Goal: Information Seeking & Learning: Learn about a topic

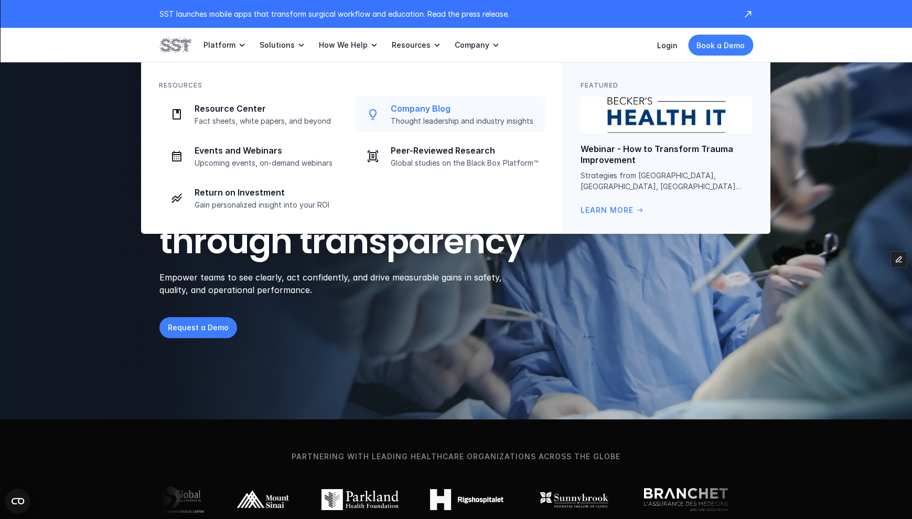
click at [420, 124] on p "Thought leadership and industry insights" at bounding box center [465, 120] width 148 height 9
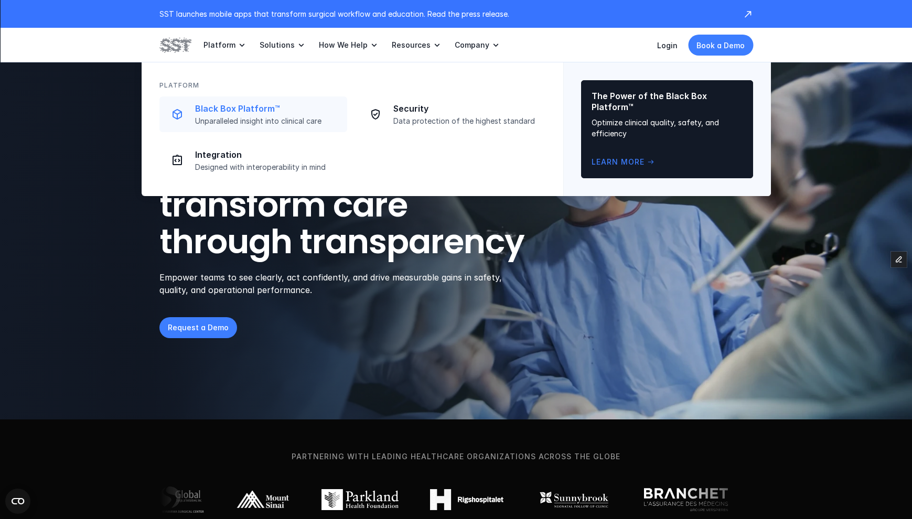
click at [223, 101] on link "Black Box Platform™ Unparalleled insight into clinical care" at bounding box center [253, 114] width 188 height 36
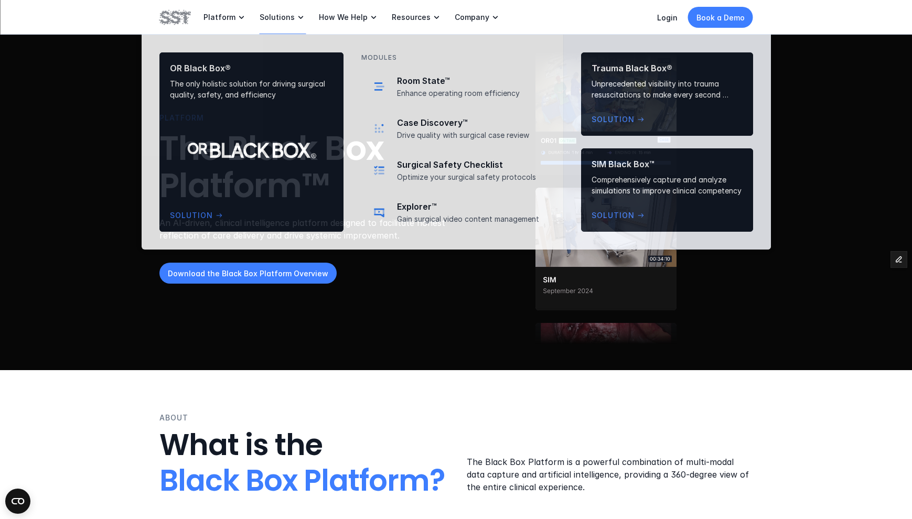
drag, startPoint x: 259, startPoint y: 21, endPoint x: 266, endPoint y: 20, distance: 6.9
click at [260, 21] on p "Solutions" at bounding box center [277, 17] width 35 height 9
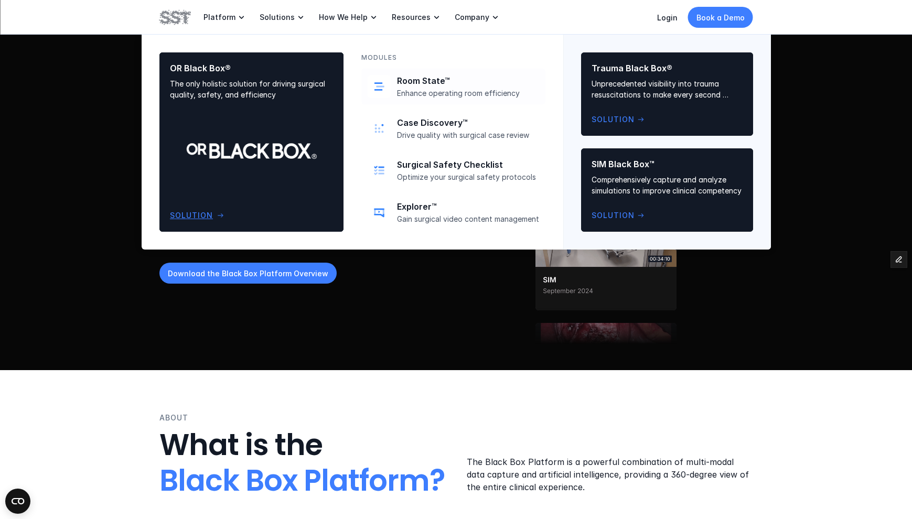
click at [283, 125] on div "OR Black Box® The only holistic solution for driving surgical quality, safety, …" at bounding box center [251, 142] width 163 height 158
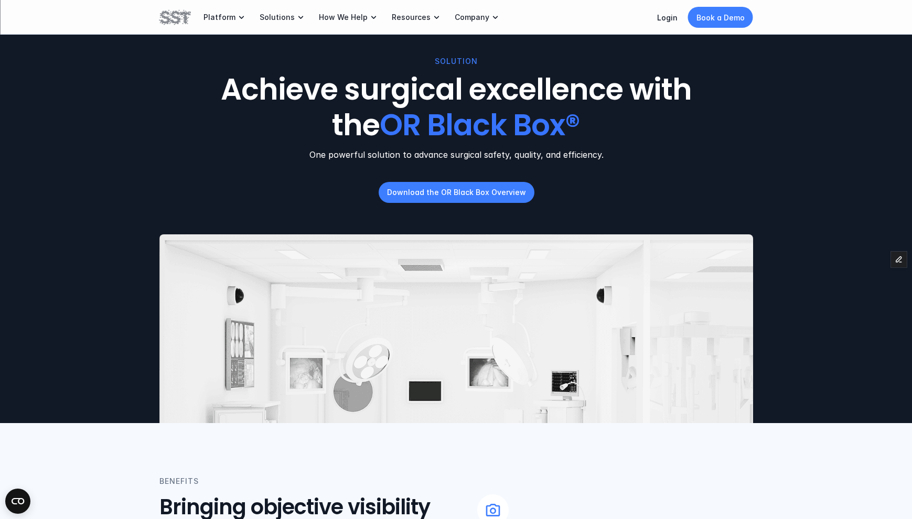
click at [190, 17] on div "Platform Solutions How We Help Resources Company" at bounding box center [329, 17] width 341 height 35
click at [176, 20] on img at bounding box center [174, 17] width 31 height 18
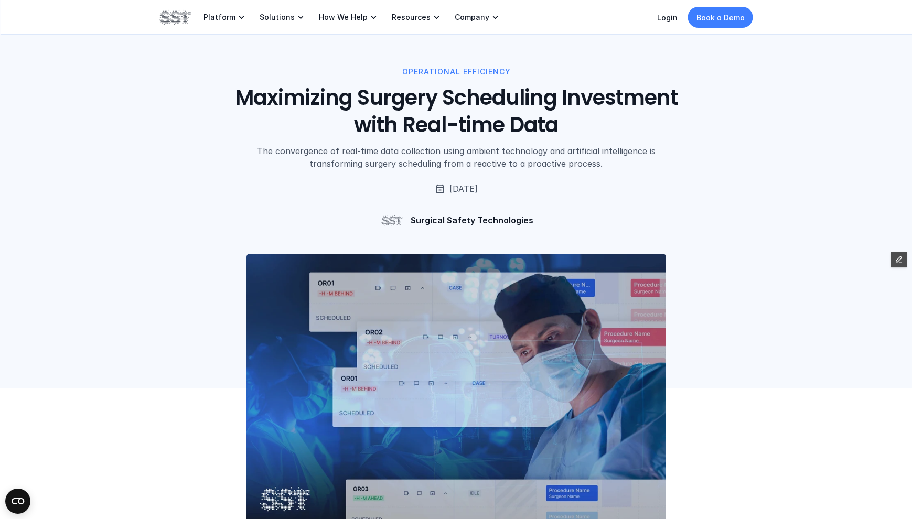
click at [334, 185] on div "OPERATIONAL EFFICIENCY Maximizing Surgery Scheduling Investment with Real-time …" at bounding box center [455, 149] width 593 height 167
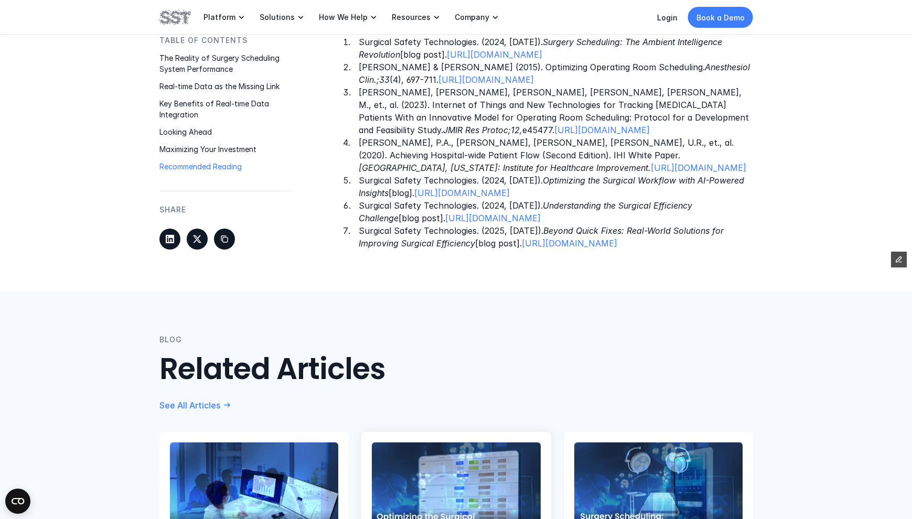
scroll to position [1590, 0]
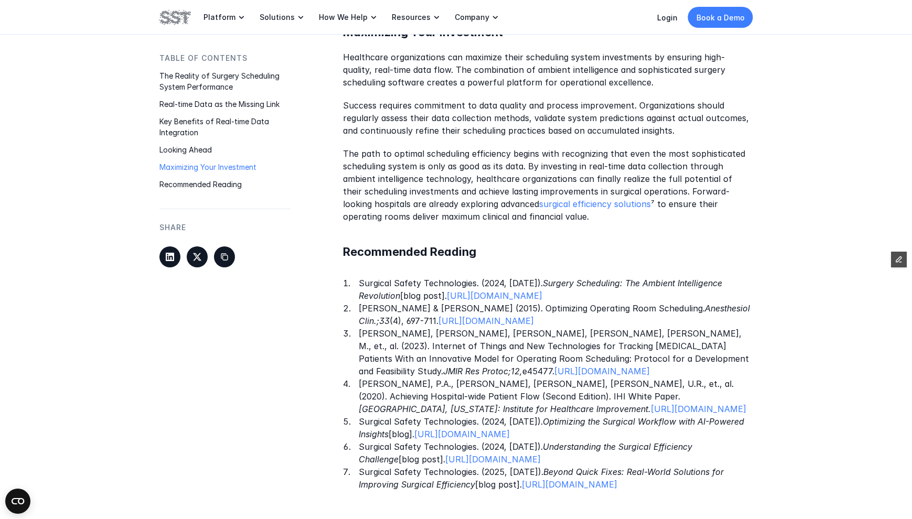
drag, startPoint x: 465, startPoint y: 297, endPoint x: 343, endPoint y: 272, distance: 124.1
click at [359, 277] on li "Surgical Safety Technologies. (2024, November 12). Surgery Scheduling: The Ambi…" at bounding box center [556, 289] width 394 height 25
copy p "Surgical Safety Technologies. (2024, November 12). Surgery Scheduling: The Ambi…"
drag, startPoint x: 534, startPoint y: 444, endPoint x: 341, endPoint y: 423, distance: 194.6
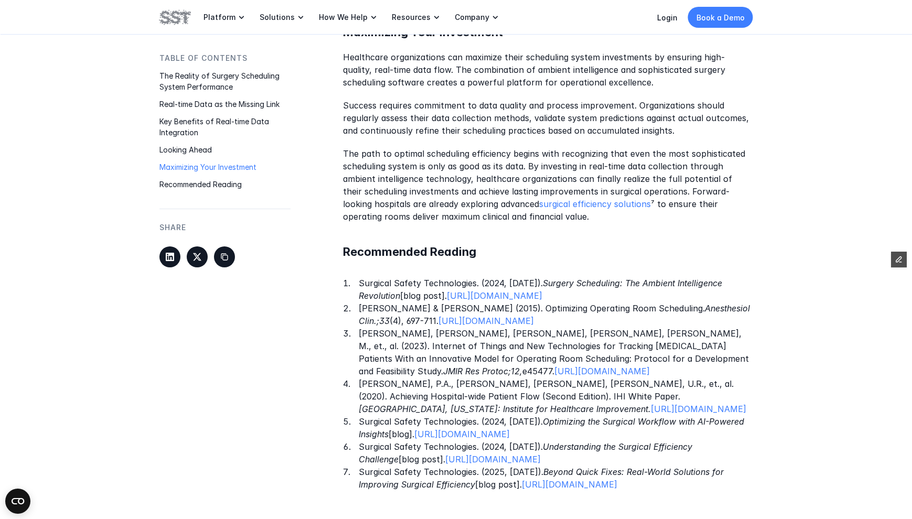
copy p "Surgical Safety Technologies. (2024, November 19). Optimizing the Surgical Work…"
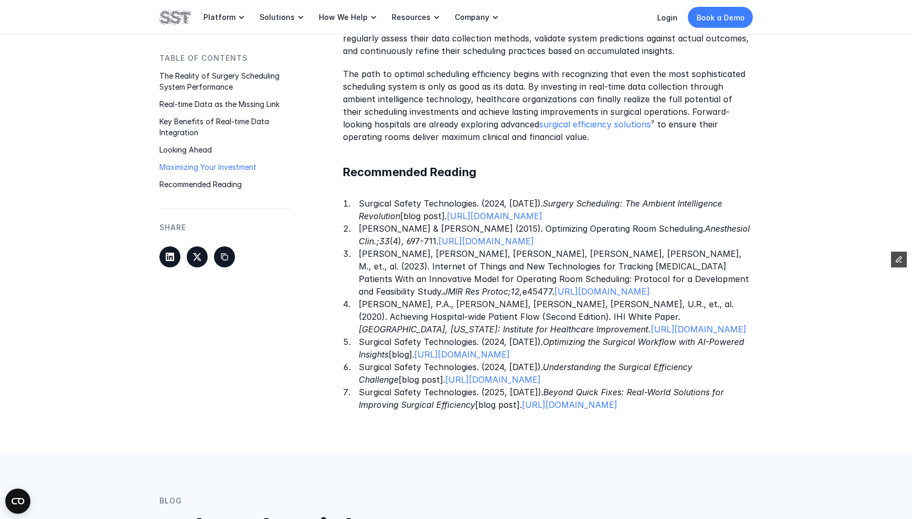
scroll to position [1672, 0]
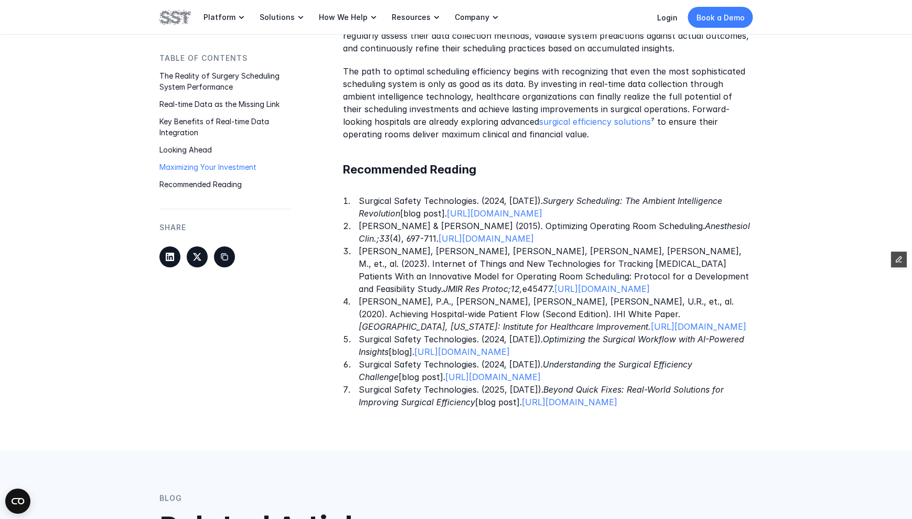
drag, startPoint x: 425, startPoint y: 426, endPoint x: 343, endPoint y: 377, distance: 94.9
click at [343, 377] on ol "Surgical Safety Technologies. (2024, November 12). Surgery Scheduling: The Ambi…" at bounding box center [548, 302] width 410 height 214
copy ol "Surgical Safety Technologies. (2024, October 23). Understanding the Surgical Ef…"
click at [518, 358] on p "Surgical Safety Technologies. (2024, November 19). Optimizing the Surgical Work…" at bounding box center [556, 345] width 394 height 25
click at [510, 351] on link "https://www.surgicalsafety.com/blog/optimizing-the-surgical-workflow-with-artif…" at bounding box center [461, 352] width 95 height 10
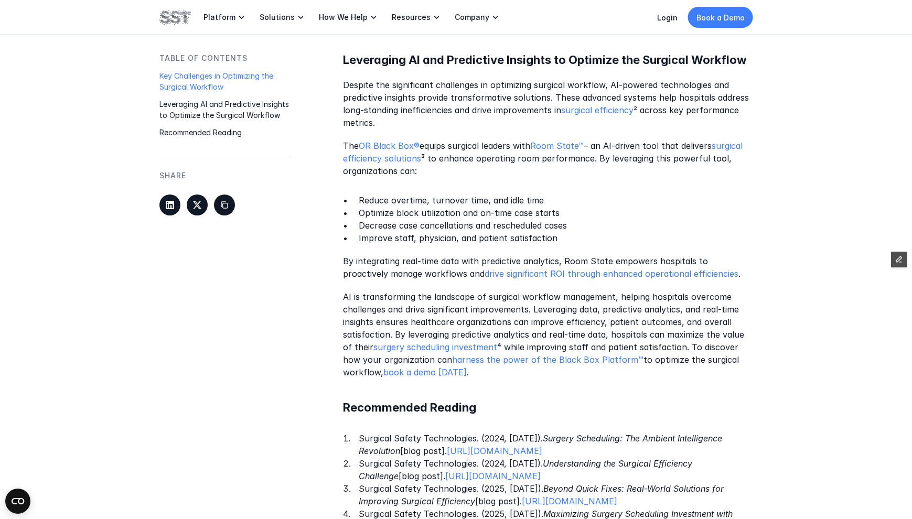
scroll to position [1276, 0]
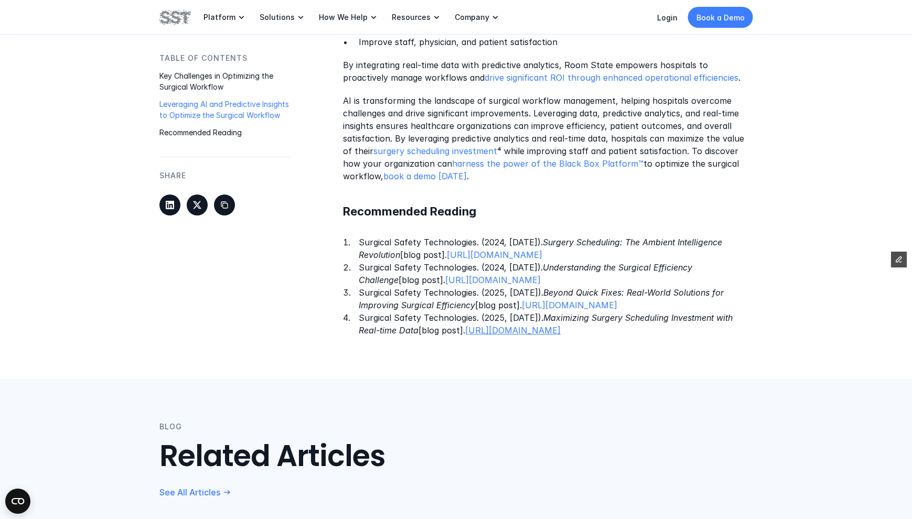
click at [560, 336] on link "https://www.surgicalsafety.com/blog/maximizing-surgery-scheduling" at bounding box center [512, 331] width 95 height 10
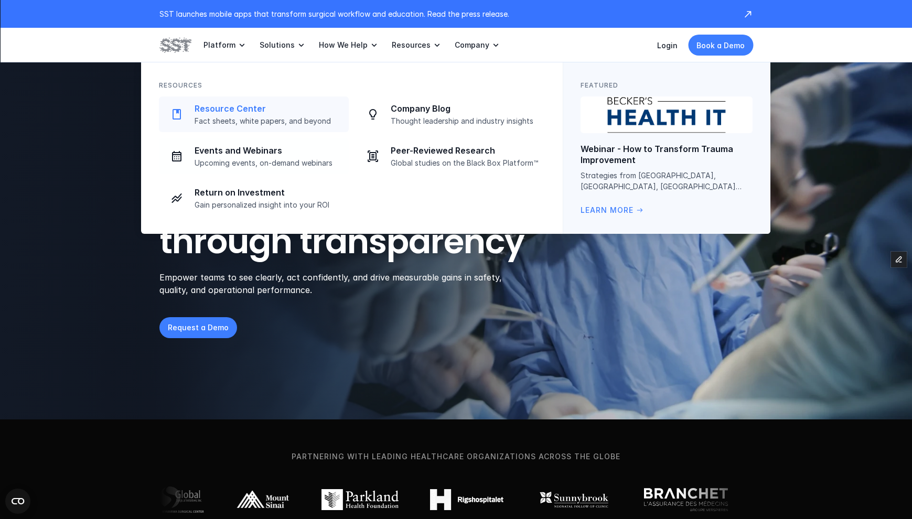
click at [256, 107] on p "Resource Center" at bounding box center [269, 108] width 148 height 11
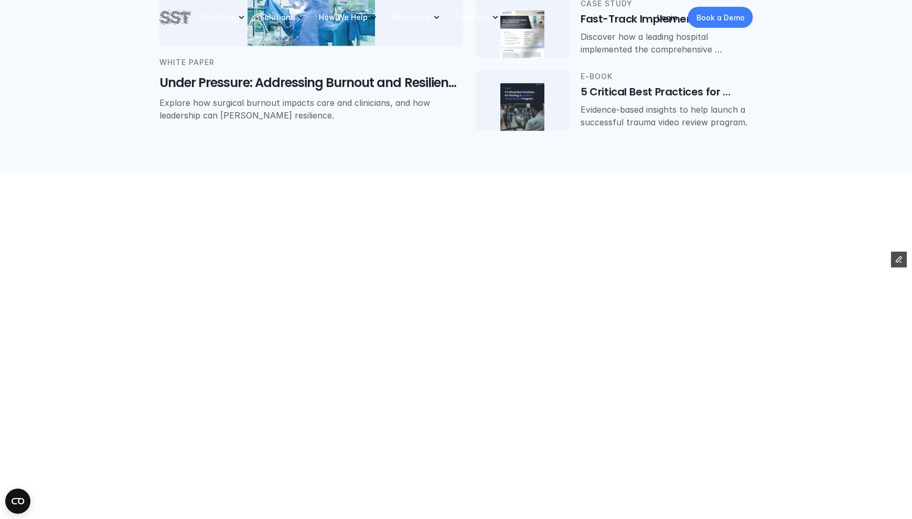
scroll to position [452, 0]
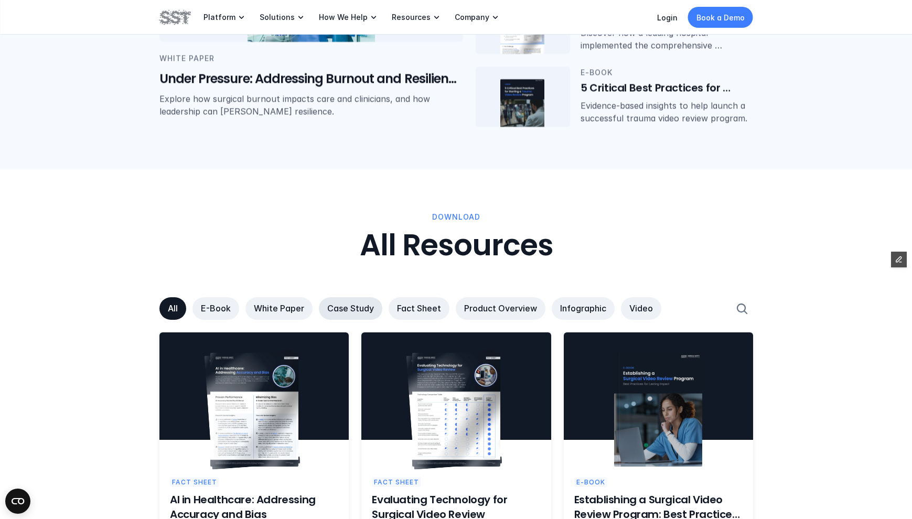
click at [351, 309] on p "Case Study" at bounding box center [350, 308] width 47 height 11
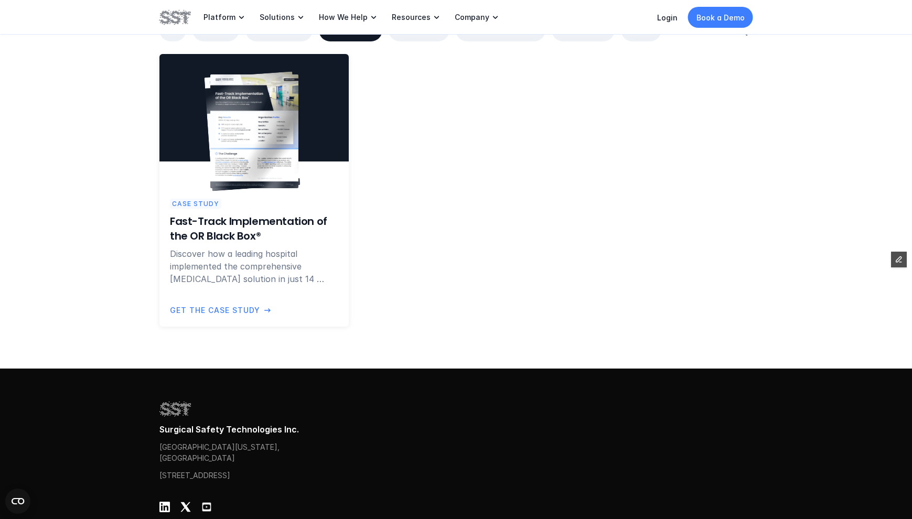
scroll to position [798, 0]
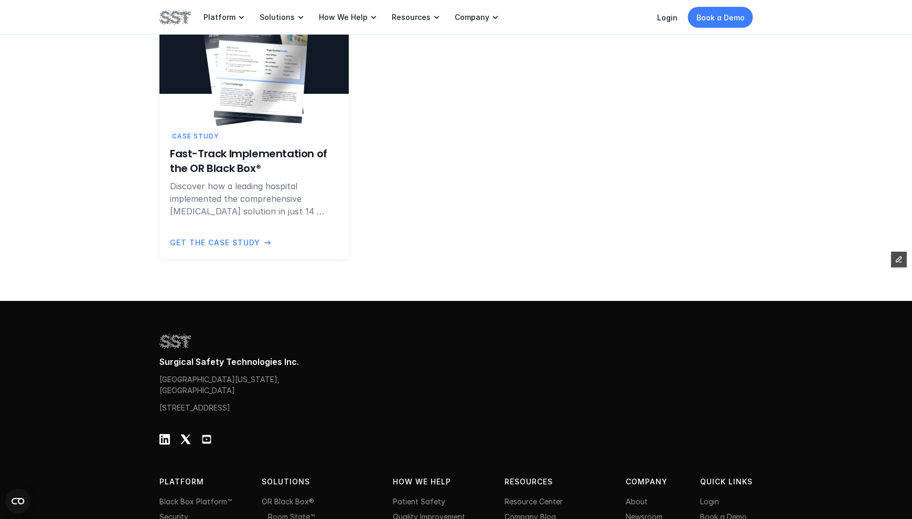
click at [234, 70] on img at bounding box center [261, 64] width 96 height 120
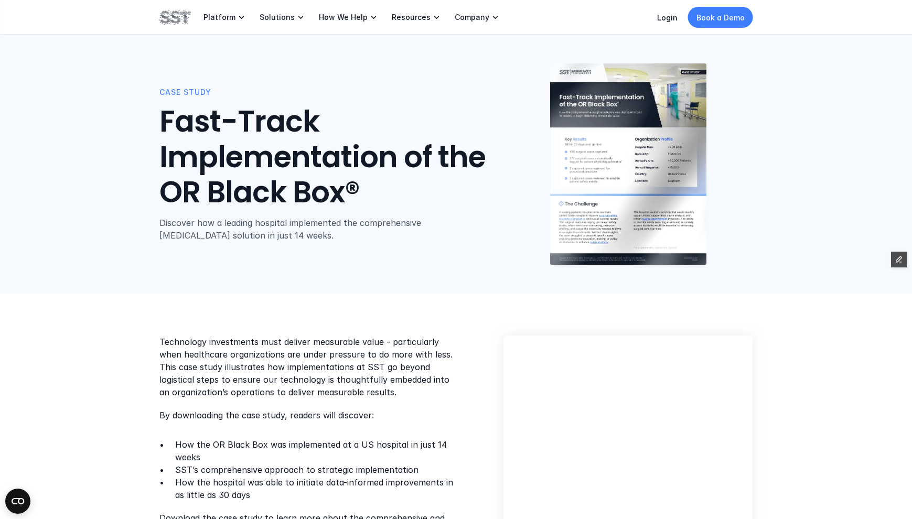
click at [297, 283] on div "Case Study Fast-Track Implementation of the OR Black Box® Discover how a leadin…" at bounding box center [456, 147] width 912 height 294
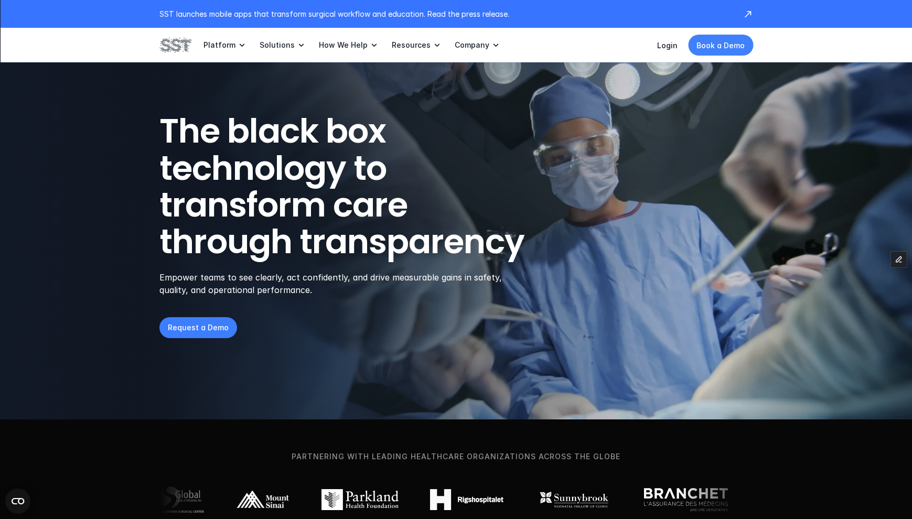
click at [731, 44] on p "Book a Demo" at bounding box center [720, 45] width 48 height 11
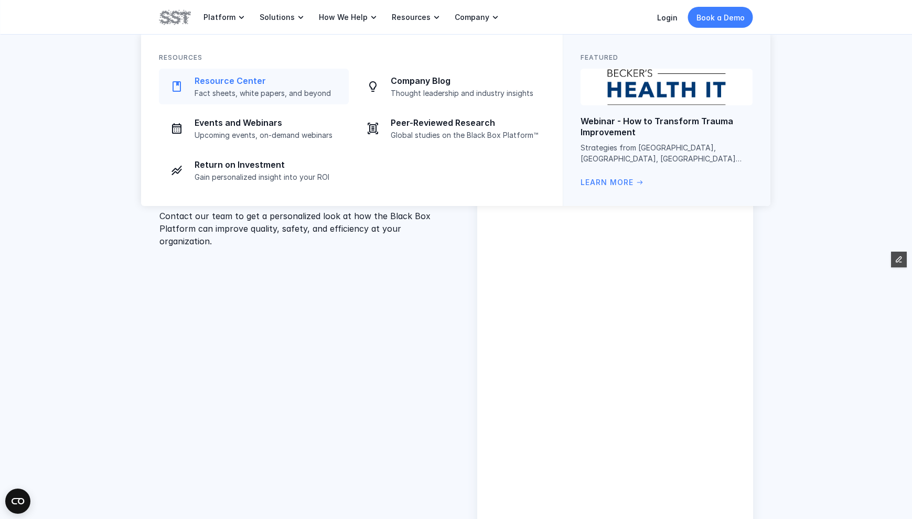
click at [276, 90] on p "Fact sheets, white papers, and beyond" at bounding box center [269, 93] width 148 height 9
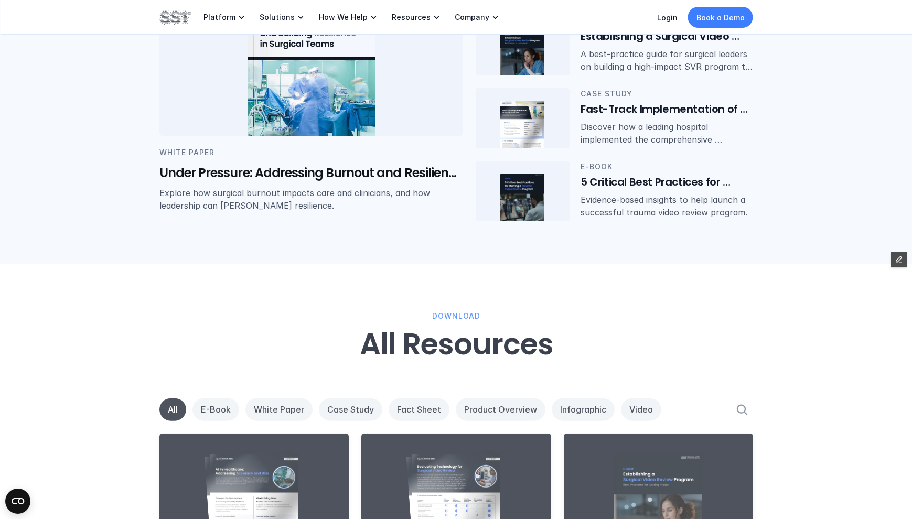
scroll to position [476, 0]
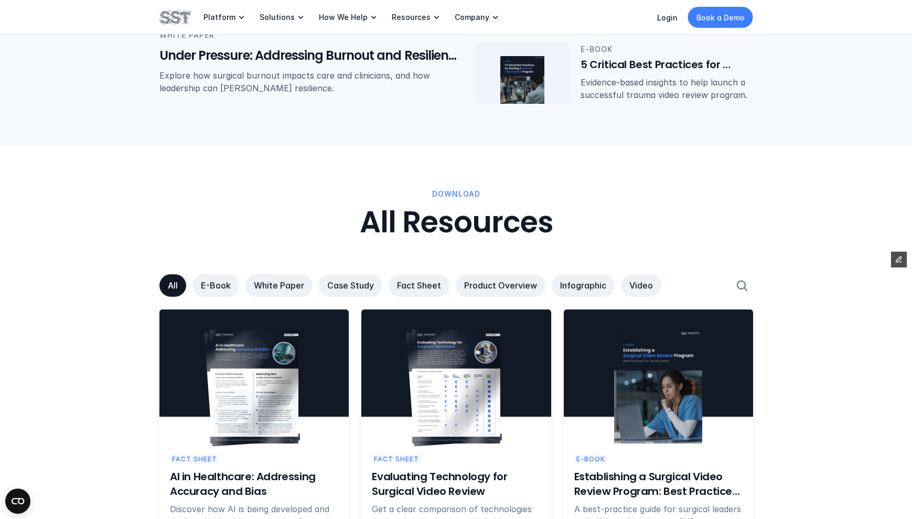
click at [510, 287] on p "Product Overview" at bounding box center [500, 285] width 73 height 11
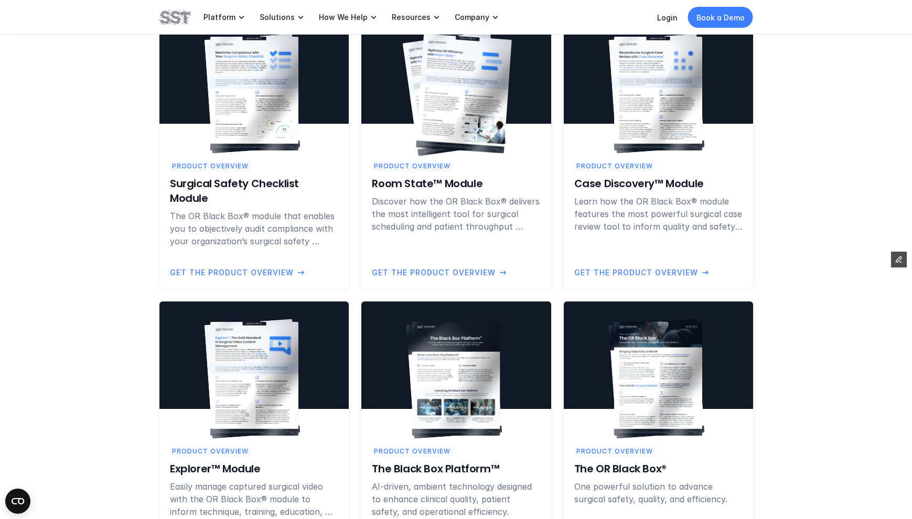
scroll to position [1075, 0]
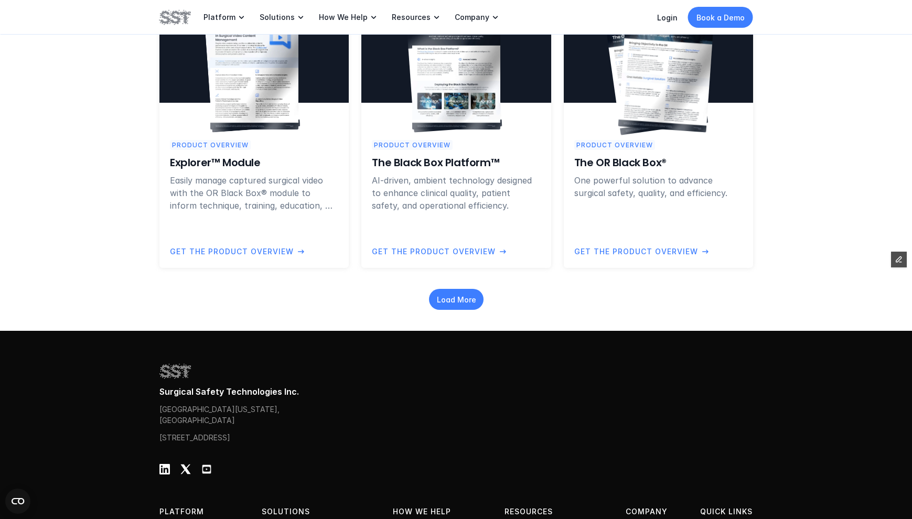
click at [615, 106] on div at bounding box center [657, 62] width 189 height 134
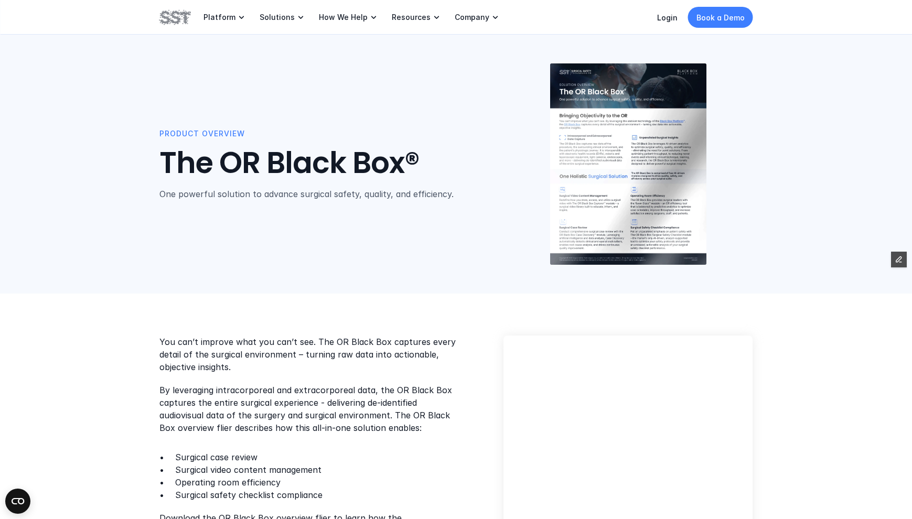
click at [304, 259] on div "Product Overview The OR Black Box® One powerful solution to advance surgical sa…" at bounding box center [455, 164] width 593 height 202
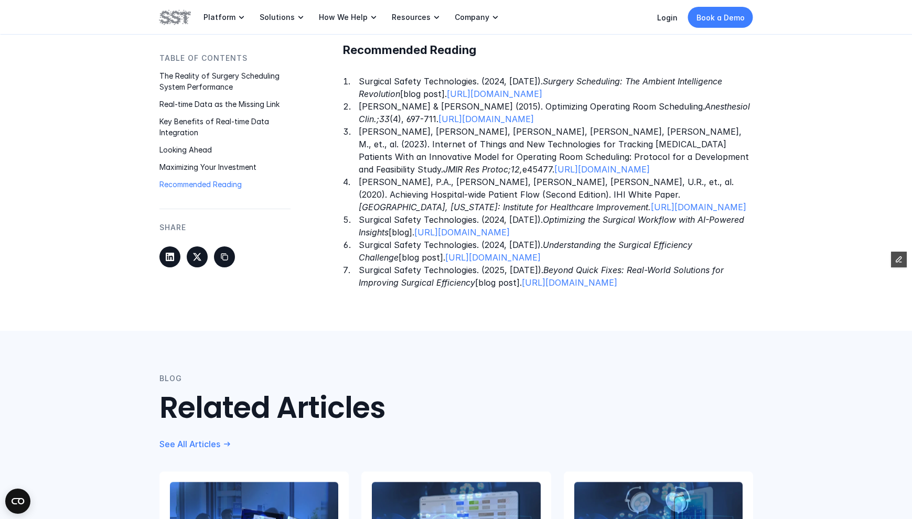
scroll to position [1553, 0]
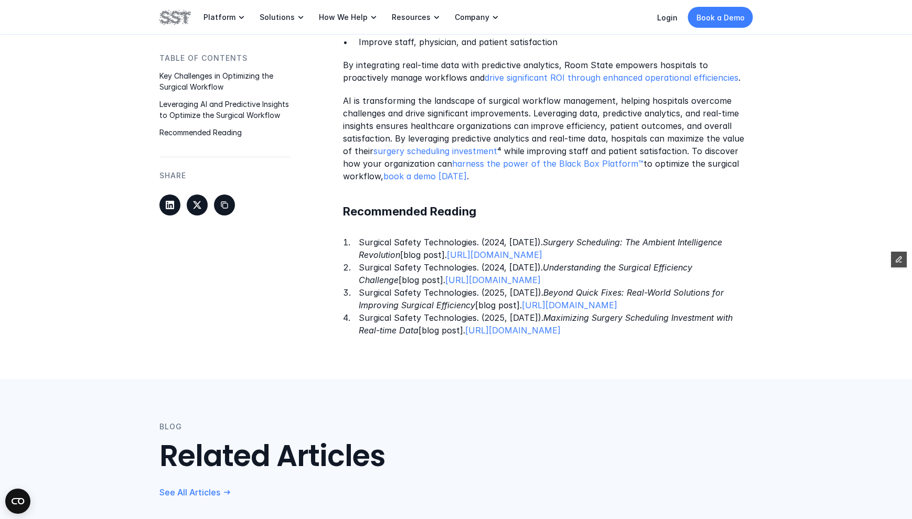
drag, startPoint x: 755, startPoint y: 360, endPoint x: 334, endPoint y: 347, distance: 421.7
copy p "Surgical Safety Technologies. (2025, [DATE]). Maximizing Surgery Scheduling Inv…"
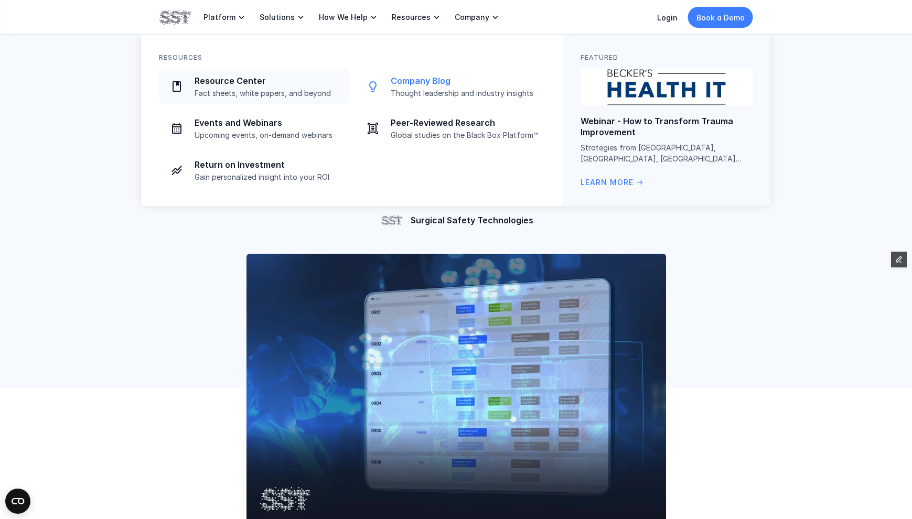
click at [457, 87] on div "Company Blog Thought leadership and industry insights" at bounding box center [465, 86] width 148 height 23
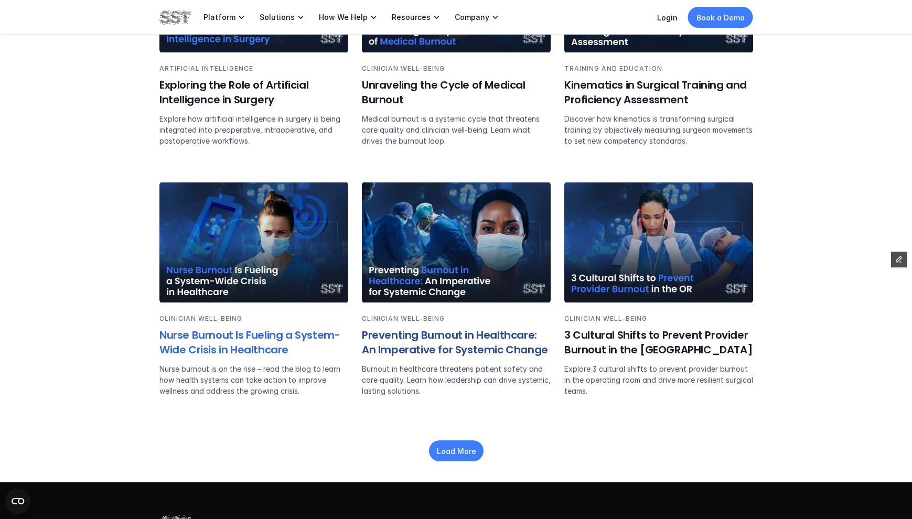
scroll to position [1479, 0]
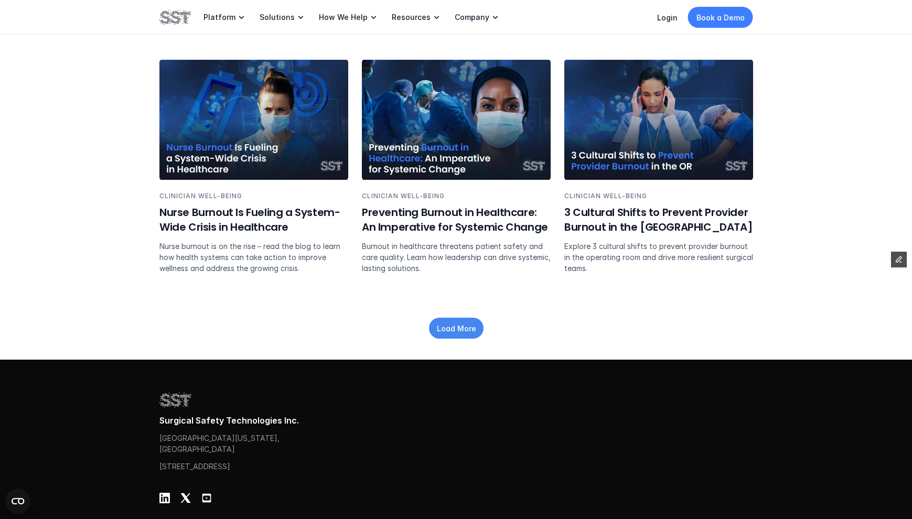
click at [459, 323] on p "Load More" at bounding box center [455, 328] width 39 height 11
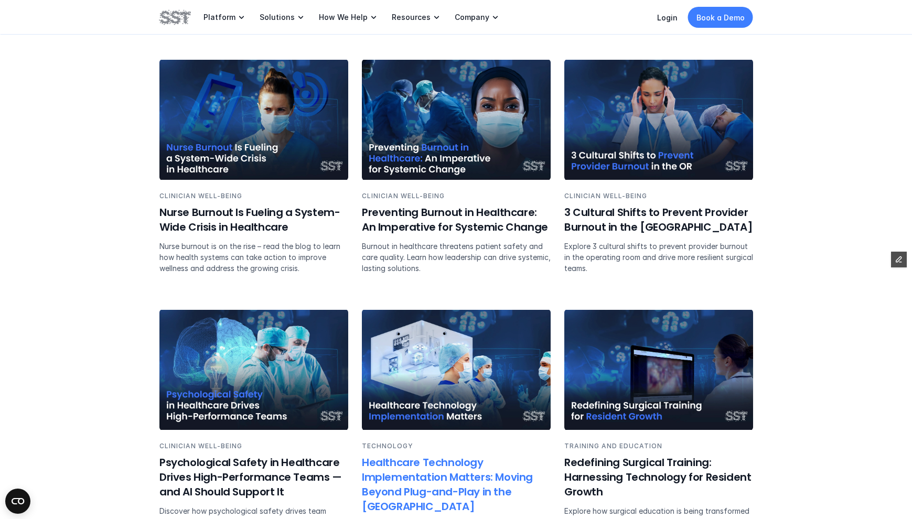
click at [439, 351] on img at bounding box center [456, 370] width 189 height 120
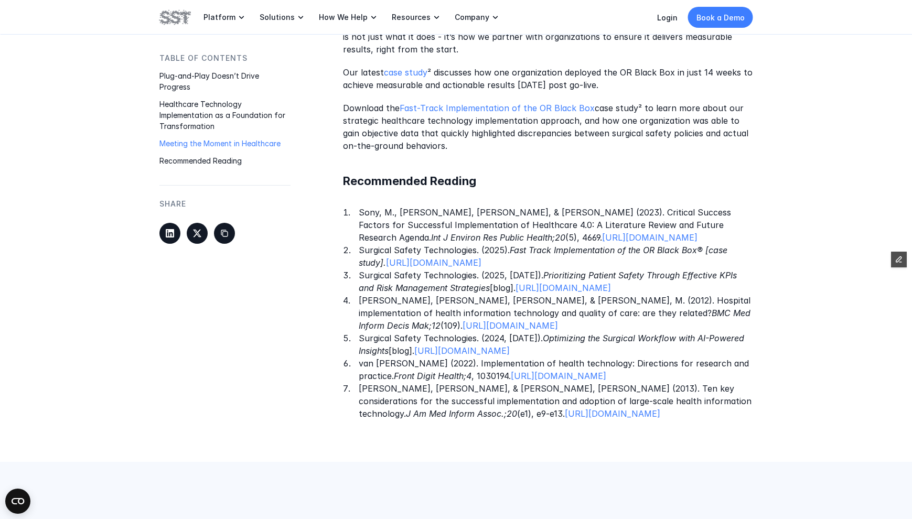
scroll to position [1525, 0]
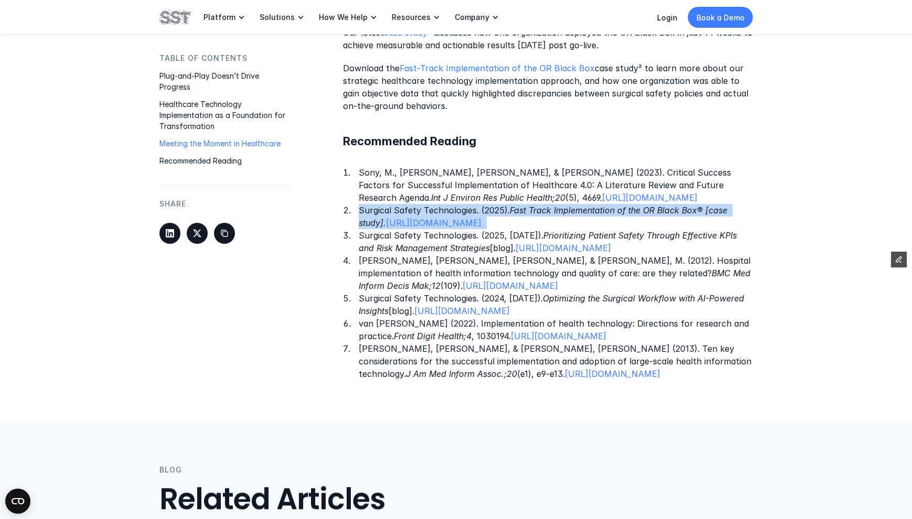
drag, startPoint x: 766, startPoint y: 223, endPoint x: 351, endPoint y: 212, distance: 415.9
copy p "Surgical Safety Technologies. (2025). Fast Track Implementation of the OR Black…"
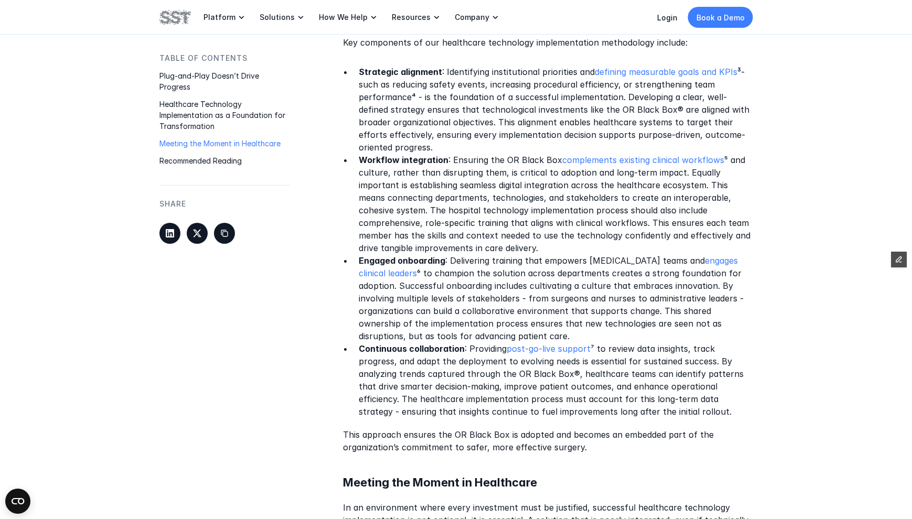
scroll to position [836, 0]
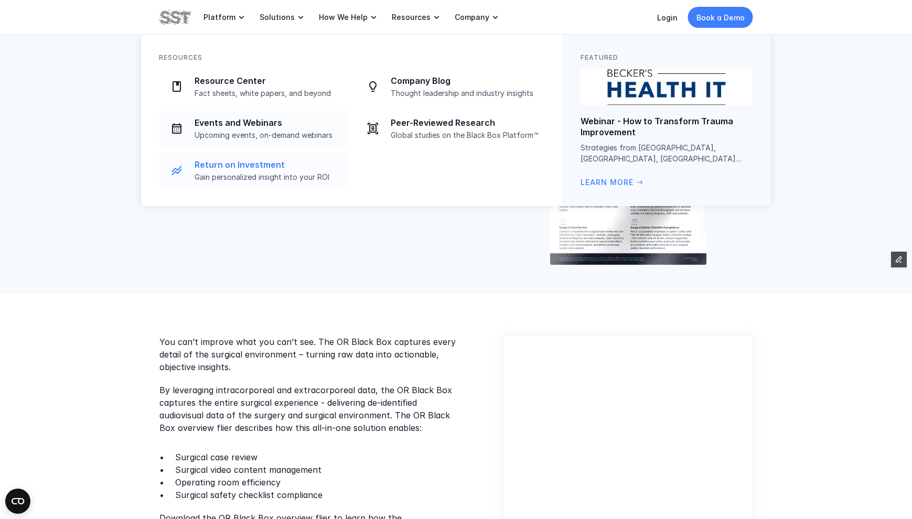
click at [282, 160] on p "Return on Investment" at bounding box center [269, 164] width 148 height 11
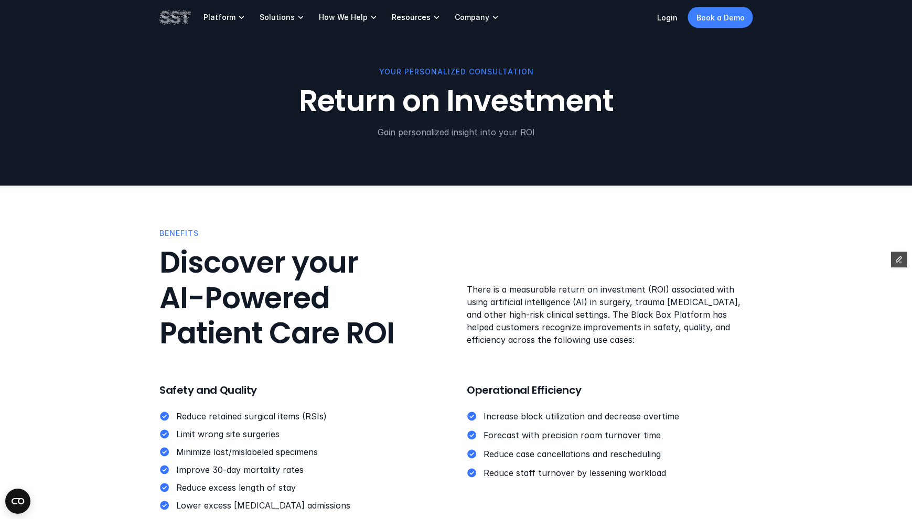
click at [433, 328] on div "BENEFITS Discover your AI-Powered Patient Care ROI" at bounding box center [302, 290] width 286 height 124
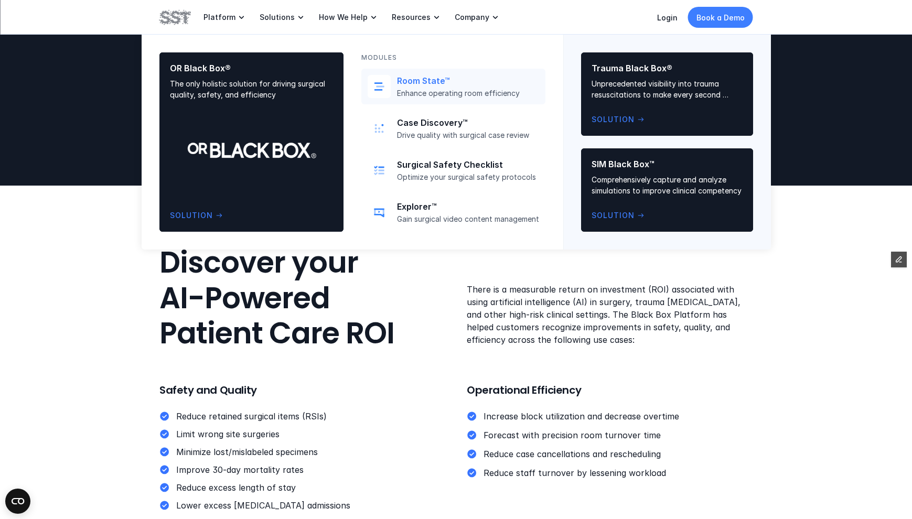
click at [442, 95] on p "Enhance operating room efficiency" at bounding box center [468, 93] width 142 height 9
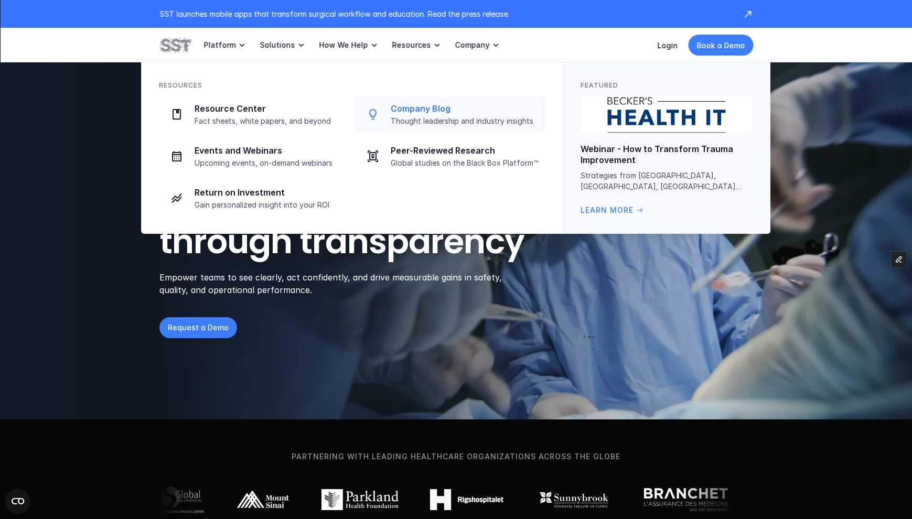
click at [416, 107] on p "Company Blog" at bounding box center [465, 108] width 148 height 11
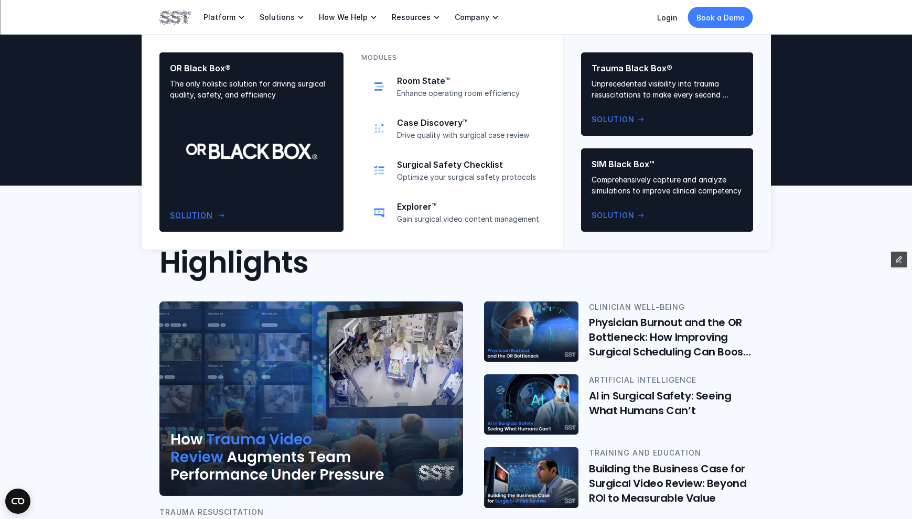
click at [244, 136] on div "OR Black Box® The only holistic solution for driving surgical quality, safety, …" at bounding box center [251, 142] width 163 height 158
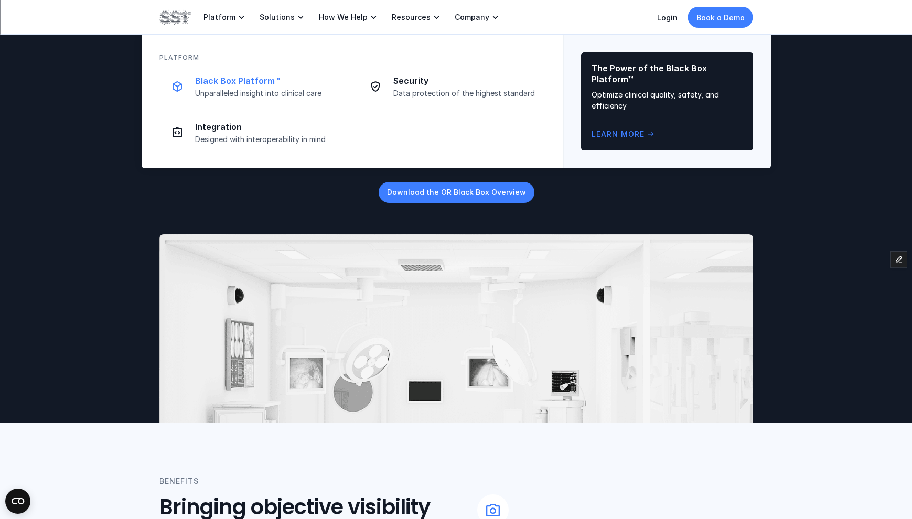
click at [217, 85] on p "Black Box Platform™" at bounding box center [268, 80] width 146 height 11
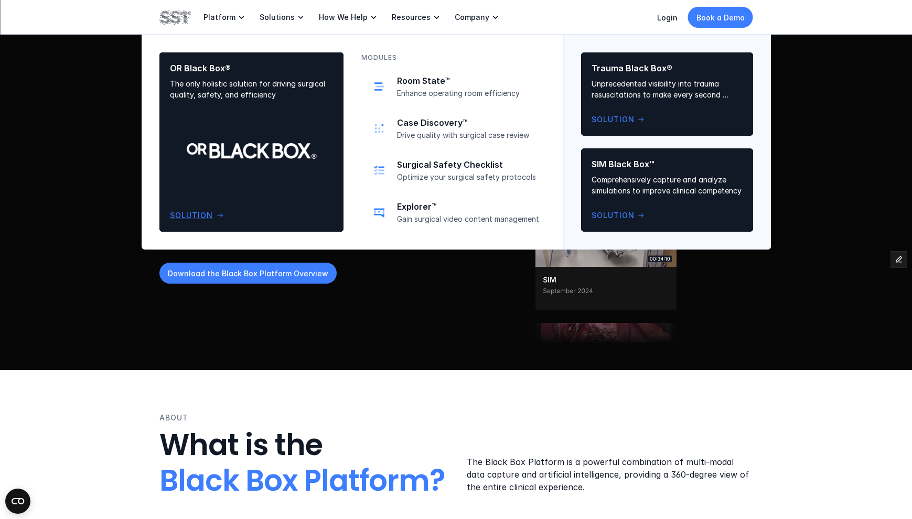
click at [241, 109] on div "OR Black Box® The only holistic solution for driving surgical quality, safety, …" at bounding box center [251, 142] width 163 height 158
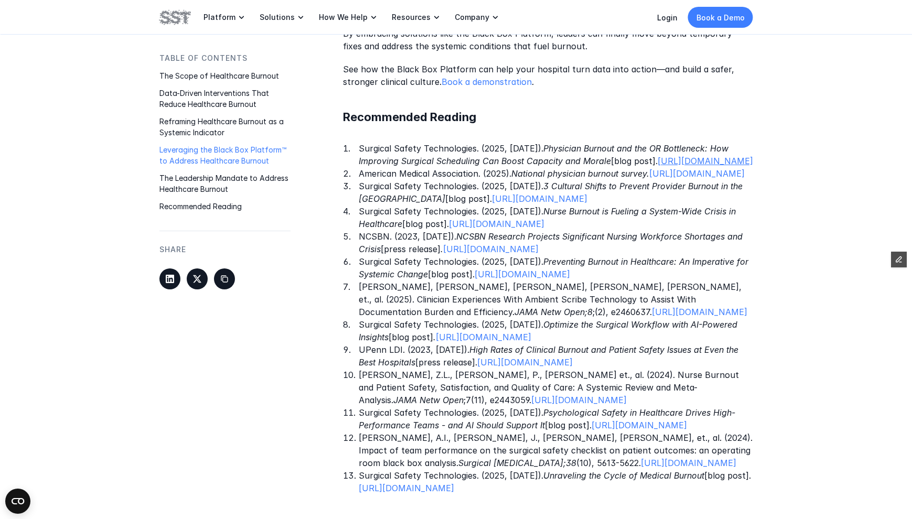
scroll to position [1671, 0]
drag, startPoint x: 613, startPoint y: 164, endPoint x: 348, endPoint y: 135, distance: 267.4
click at [359, 141] on li "Surgical Safety Technologies. (2025, [DATE]). Physician Burnout and the OR Bott…" at bounding box center [556, 153] width 394 height 25
copy p "Surgical Safety Technologies. (2025, [DATE]). Physician Burnout and the OR Bott…"
drag, startPoint x: 442, startPoint y: 222, endPoint x: 339, endPoint y: 198, distance: 105.5
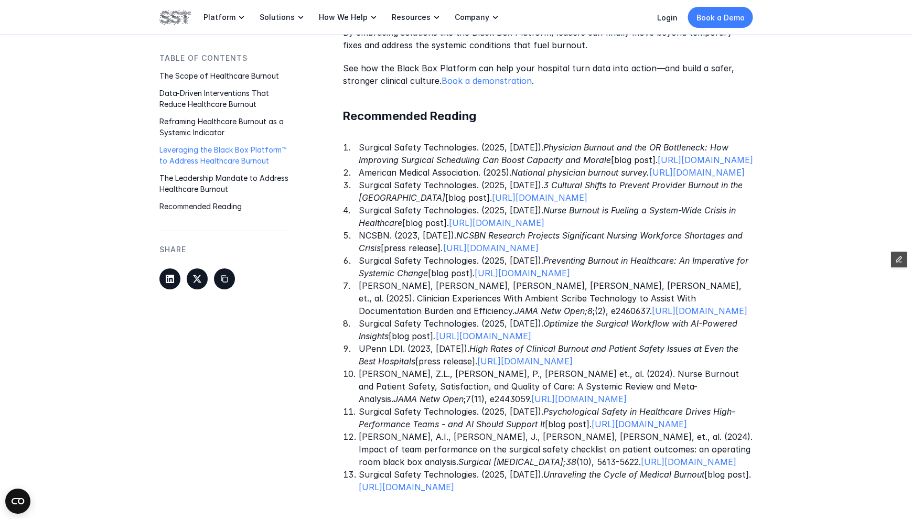
copy p "Surgical Safety Technologies. (2025, [DATE]). 3 Cultural Shifts to Prevent Prov…"
drag, startPoint x: 466, startPoint y: 258, endPoint x: 338, endPoint y: 233, distance: 130.8
copy p "Surgical Safety Technologies. (2025, [DATE]). Nurse Burnout is Fueling a System…"
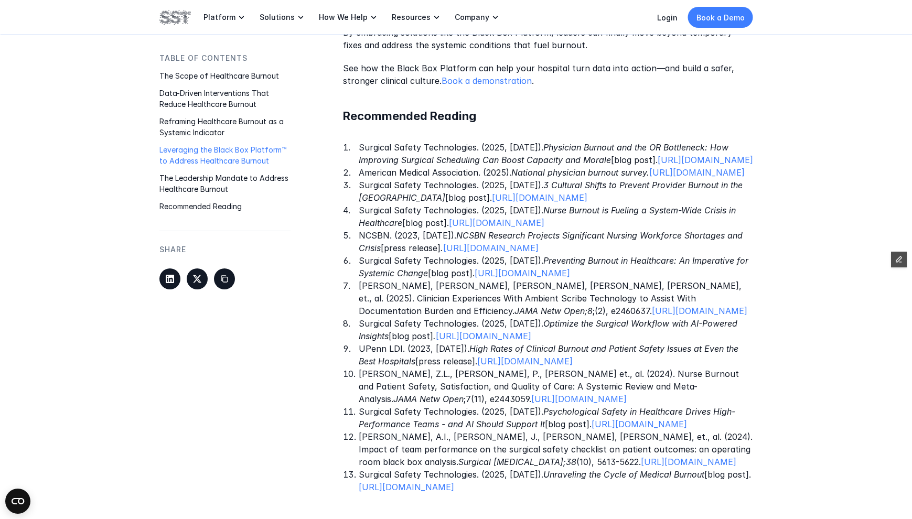
drag, startPoint x: 480, startPoint y: 341, endPoint x: 352, endPoint y: 313, distance: 131.0
click at [352, 313] on ol "Surgical Safety Technologies. (2025, [DATE]). Physician Burnout and the OR Bott…" at bounding box center [548, 317] width 410 height 352
copy p "Surgical Safety Technologies. (2025, [DATE]). Preventing Burnout in Healthcare:…"
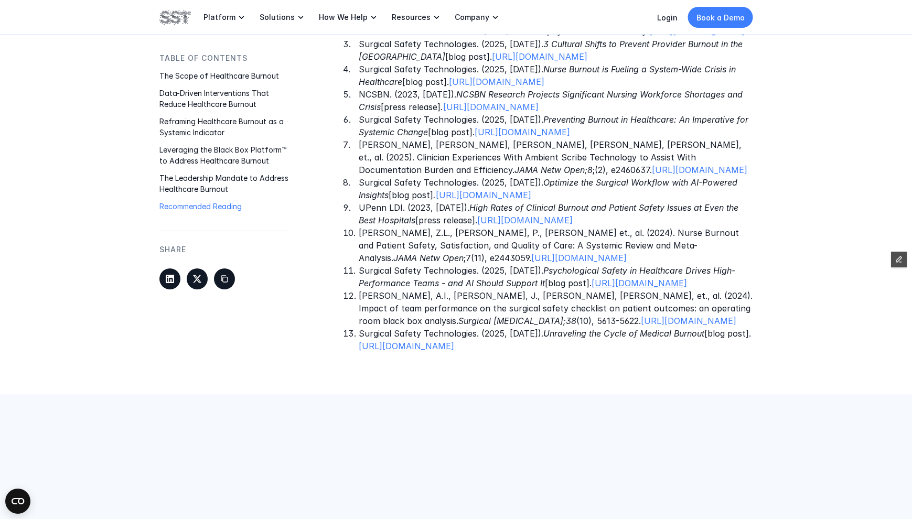
scroll to position [1819, 0]
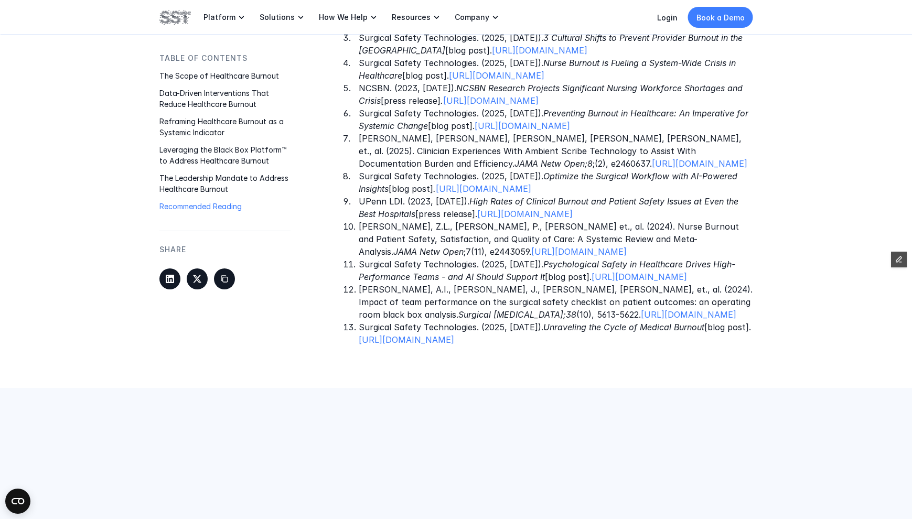
drag, startPoint x: 673, startPoint y: 452, endPoint x: 344, endPoint y: 440, distance: 329.0
click at [359, 346] on li "Surgical Safety Technologies. (2025, [DATE]). Unraveling the Cycle of Medical B…" at bounding box center [556, 333] width 394 height 25
copy p "Surgical Safety Technologies. (2025, [DATE]). Unraveling the Cycle of Medical B…"
click at [454, 345] on link "[URL][DOMAIN_NAME]" at bounding box center [406, 339] width 95 height 10
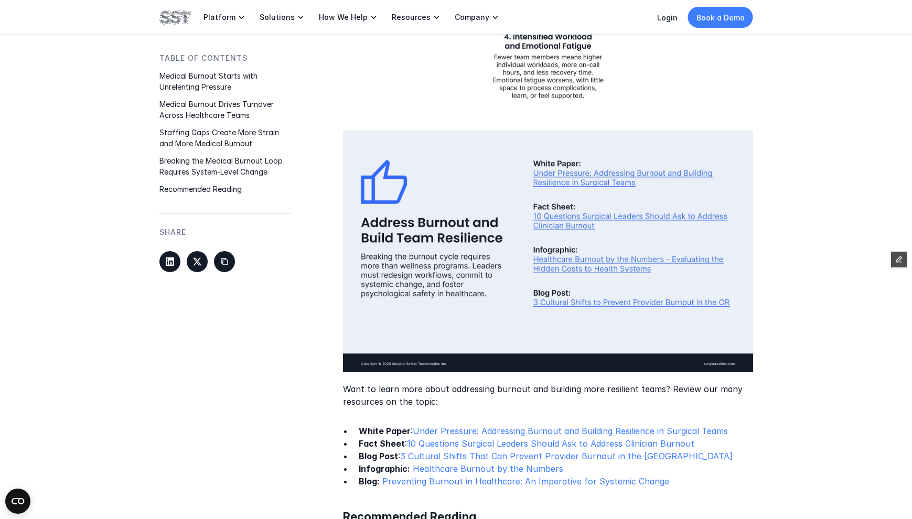
scroll to position [2061, 0]
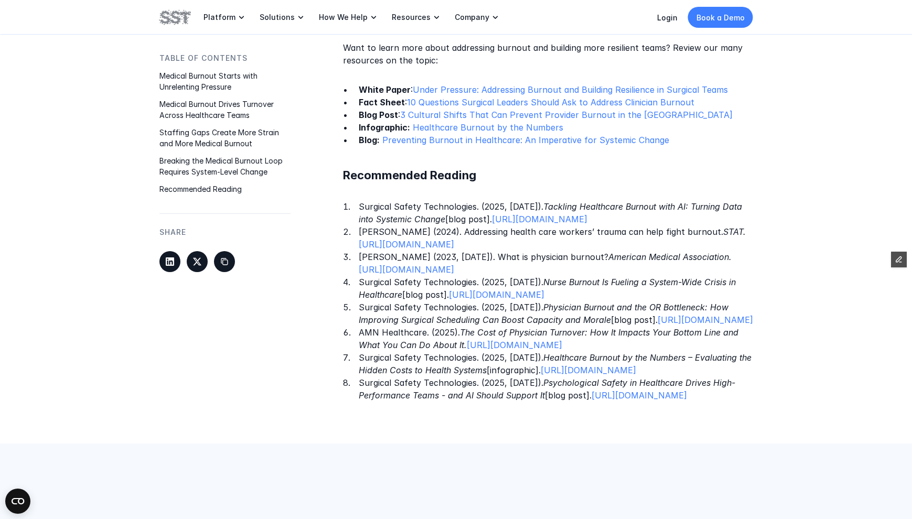
drag, startPoint x: 732, startPoint y: 207, endPoint x: 319, endPoint y: 190, distance: 412.9
copy p "Surgical Safety Technologies. (2025, July 23). Tackling Healthcare Burnout with…"
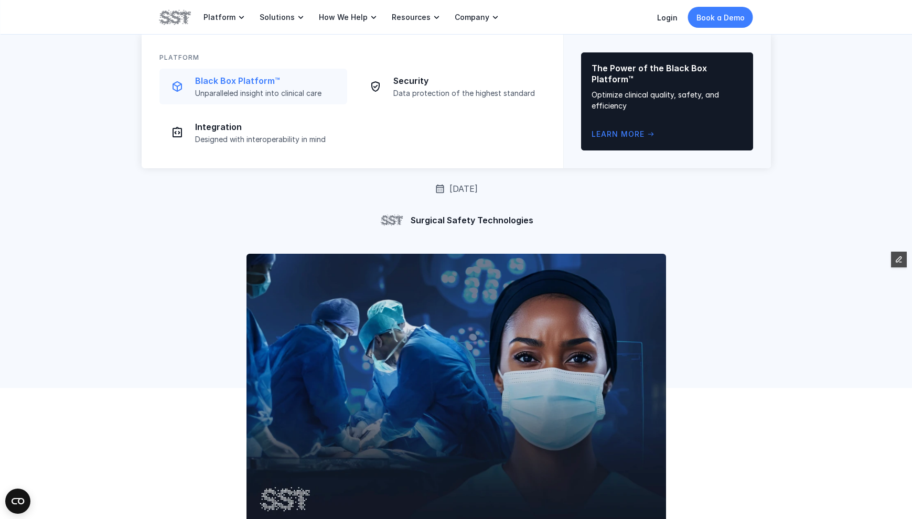
click at [214, 78] on p "Black Box Platform™" at bounding box center [268, 80] width 146 height 11
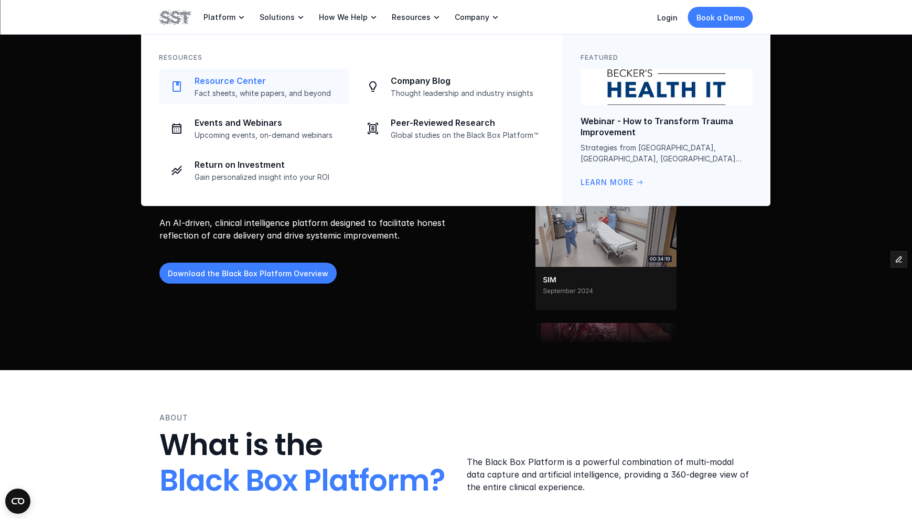
click at [268, 98] on link "Resource Center Fact sheets, white papers, and beyond" at bounding box center [254, 87] width 190 height 36
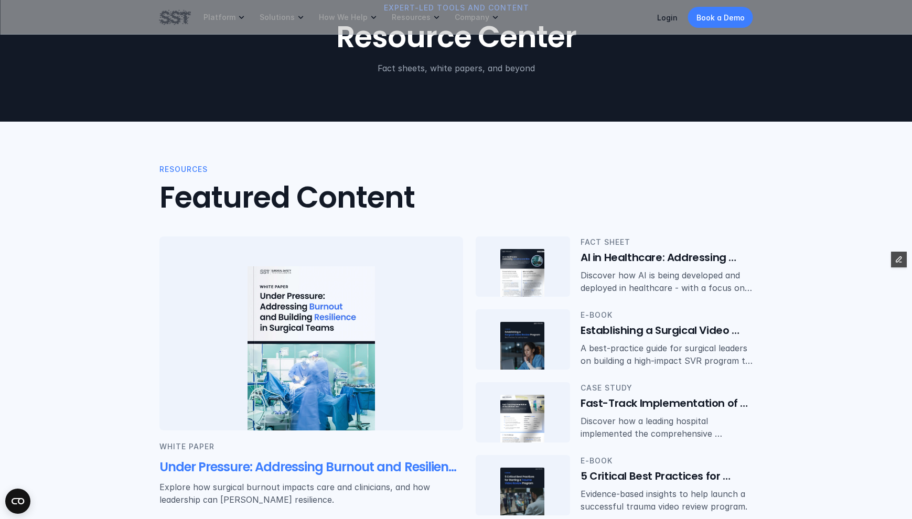
scroll to position [291, 0]
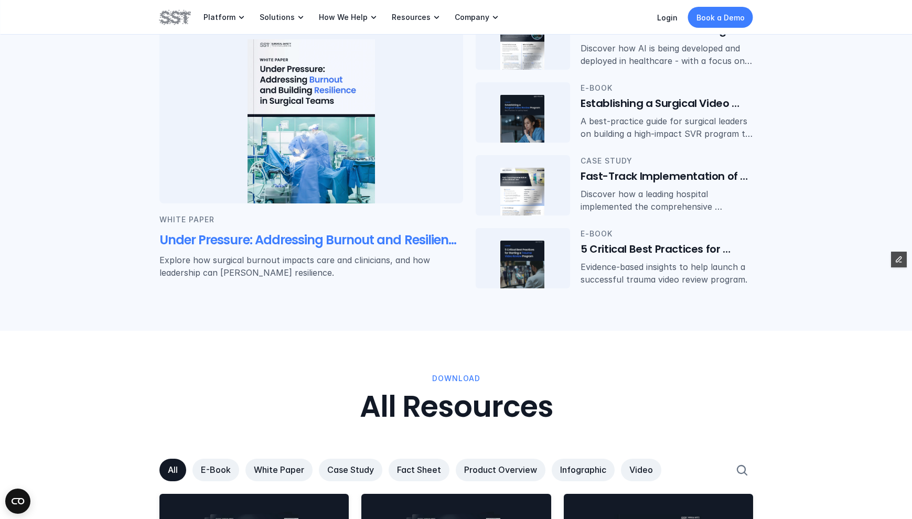
click at [297, 172] on img at bounding box center [310, 121] width 127 height 165
